Goal: Check status: Check status

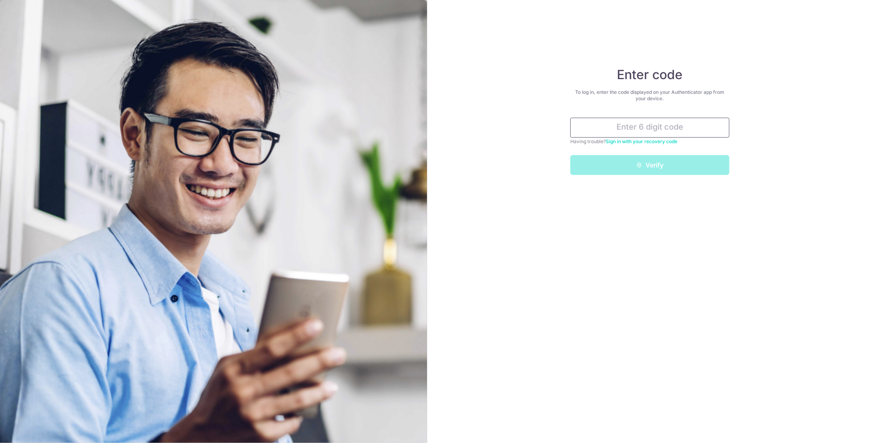
click at [602, 128] on input "text" at bounding box center [649, 128] width 159 height 20
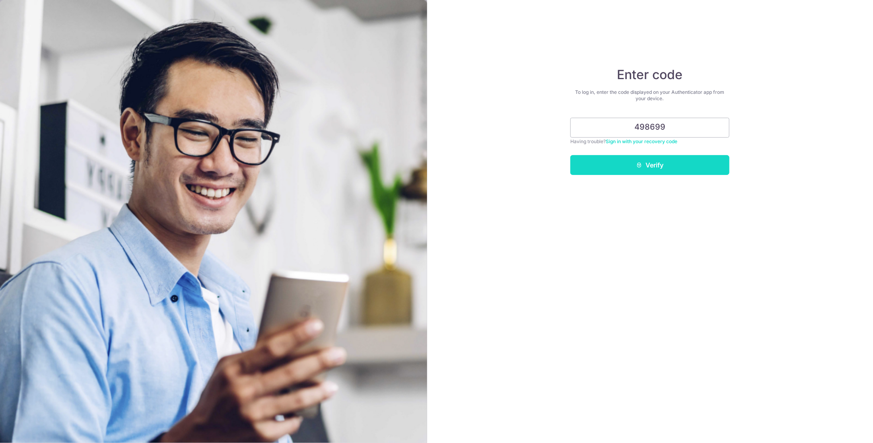
type input "498699"
click at [648, 161] on button "Verify" at bounding box center [649, 165] width 159 height 20
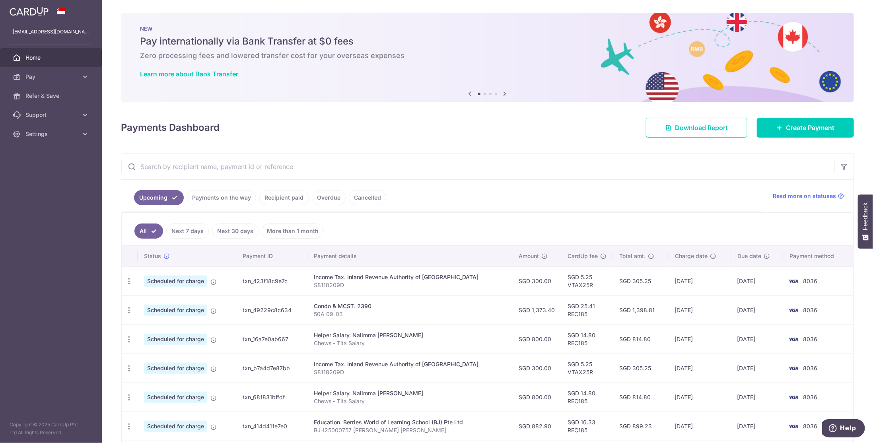
click at [237, 198] on link "Payments on the way" at bounding box center [221, 197] width 69 height 15
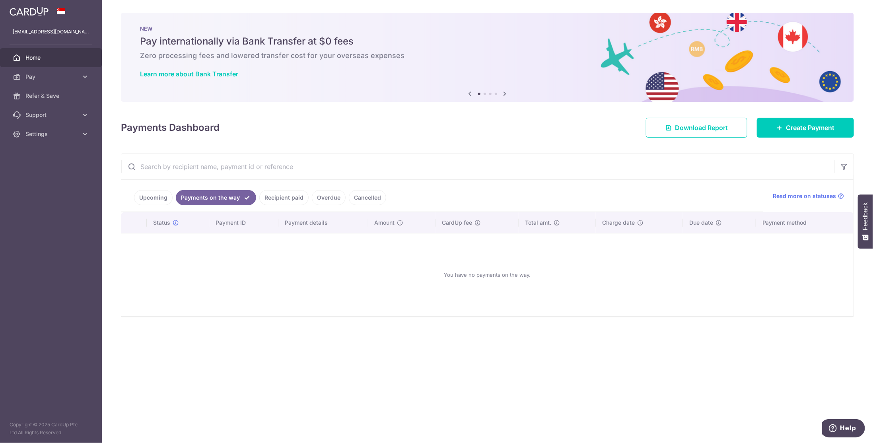
click at [276, 196] on link "Recipient paid" at bounding box center [283, 197] width 49 height 15
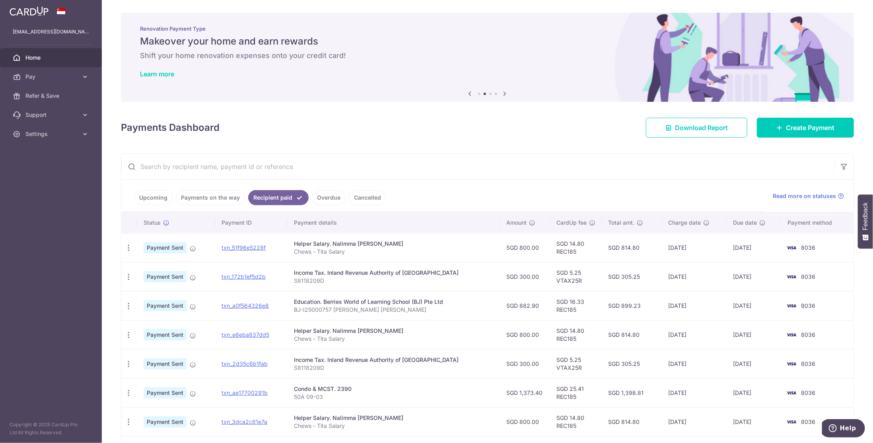
drag, startPoint x: 395, startPoint y: 132, endPoint x: 458, endPoint y: 117, distance: 64.9
click at [395, 132] on div "Payments Dashboard Download Report Create Payment" at bounding box center [487, 126] width 733 height 23
click at [33, 132] on span "Settings" at bounding box center [51, 134] width 52 height 8
click at [37, 166] on link "Logout" at bounding box center [51, 172] width 102 height 19
click at [37, 169] on span "Logout" at bounding box center [51, 172] width 52 height 8
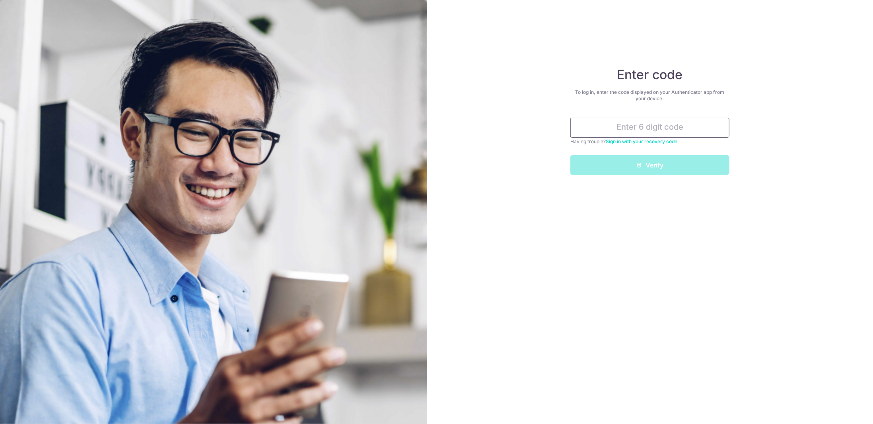
click at [645, 127] on input "text" at bounding box center [649, 128] width 159 height 20
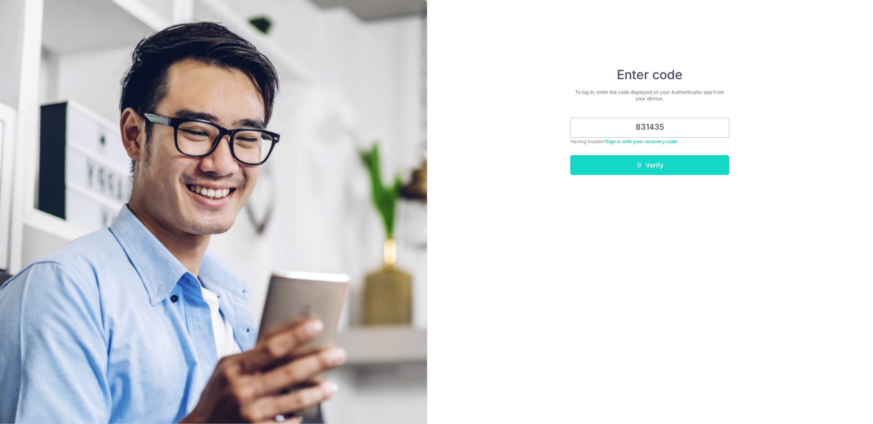
type input "831435"
click at [651, 169] on button "Verify" at bounding box center [649, 165] width 159 height 20
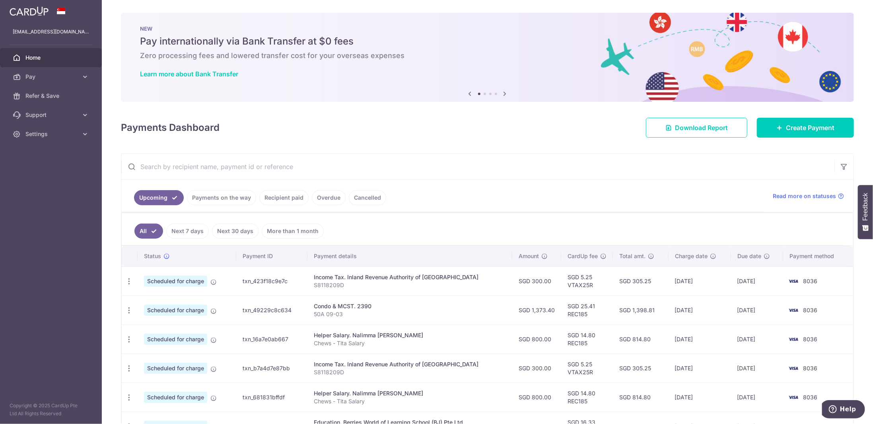
click at [280, 197] on link "Recipient paid" at bounding box center [283, 197] width 49 height 15
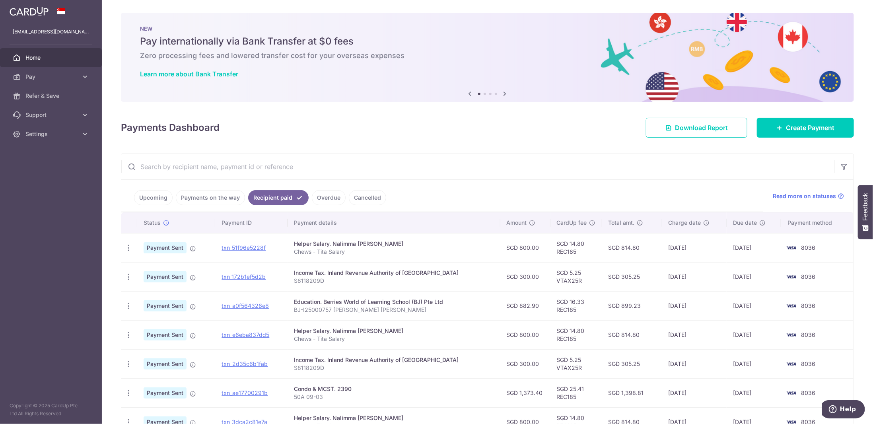
scroll to position [134, 0]
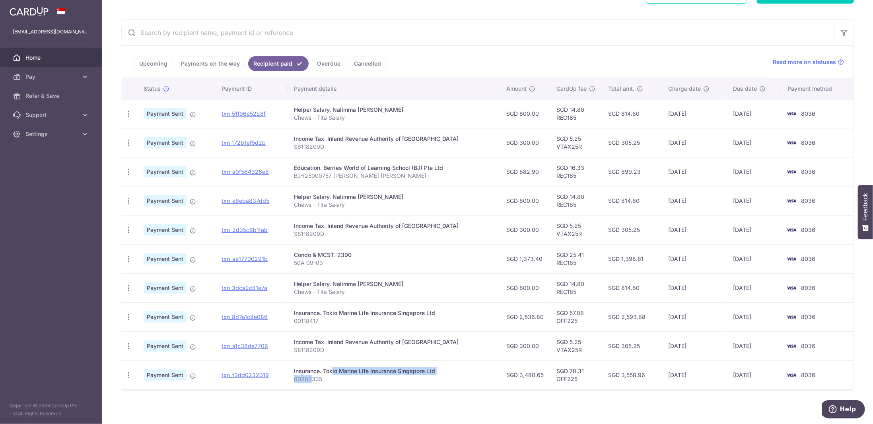
drag, startPoint x: 313, startPoint y: 370, endPoint x: 317, endPoint y: 379, distance: 9.4
click at [317, 379] on td "Insurance. Tokio Marine Life Insurance Singapore Ltd 00283335" at bounding box center [393, 374] width 212 height 29
click at [317, 379] on p "00283335" at bounding box center [394, 379] width 200 height 8
drag, startPoint x: 253, startPoint y: 370, endPoint x: 474, endPoint y: 25, distance: 409.7
click at [253, 371] on link "txn_f3dd0232019" at bounding box center [244, 374] width 47 height 7
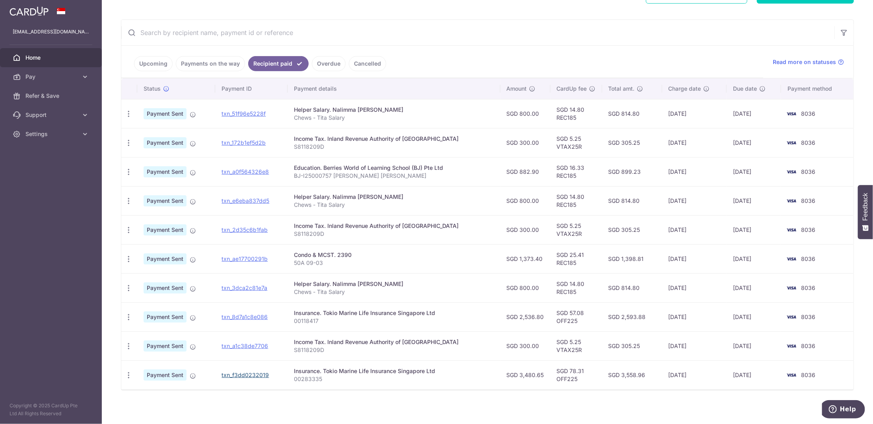
scroll to position [0, 0]
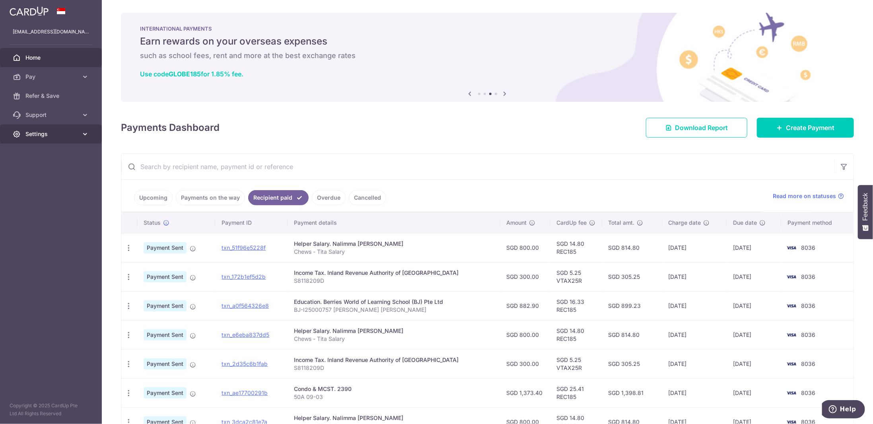
click at [66, 128] on link "Settings" at bounding box center [51, 133] width 102 height 19
click at [40, 169] on span "Logout" at bounding box center [51, 172] width 52 height 8
